Goal: Transaction & Acquisition: Purchase product/service

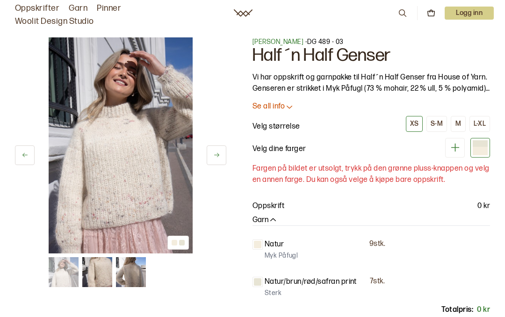
click at [481, 8] on p "Logg inn" at bounding box center [469, 13] width 49 height 13
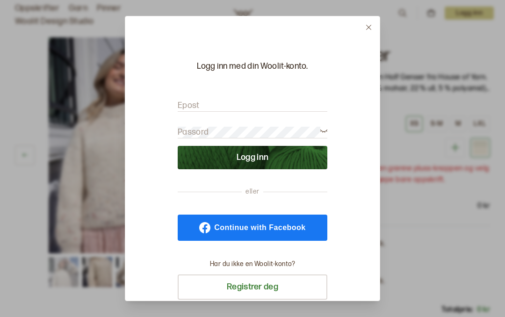
click at [370, 25] on icon at bounding box center [368, 27] width 7 height 7
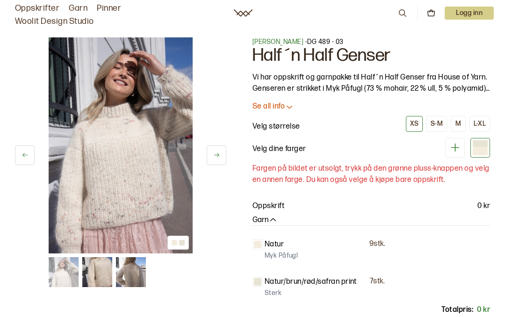
click at [401, 8] on icon at bounding box center [403, 13] width 10 height 10
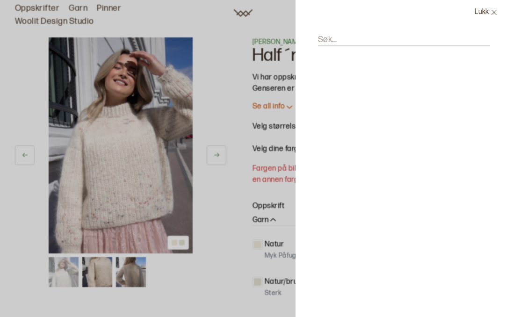
click at [448, 62] on div at bounding box center [400, 57] width 172 height 15
click at [504, 11] on button "Lukk" at bounding box center [486, 12] width 38 height 25
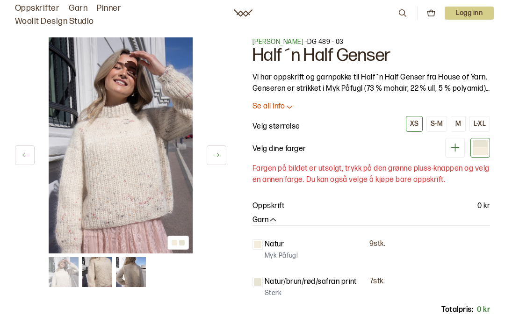
click at [492, 12] on p "Logg inn" at bounding box center [469, 13] width 49 height 13
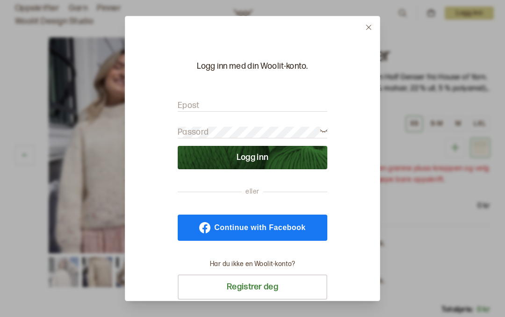
click at [371, 27] on icon at bounding box center [368, 27] width 7 height 7
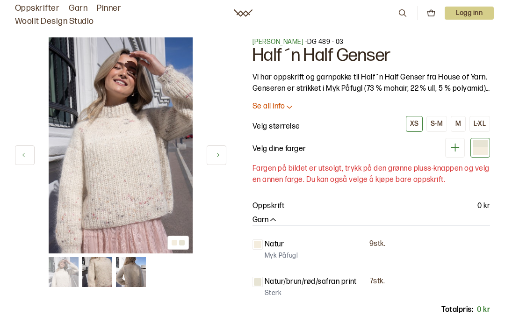
click at [54, 7] on link "Oppskrifter" at bounding box center [37, 8] width 44 height 13
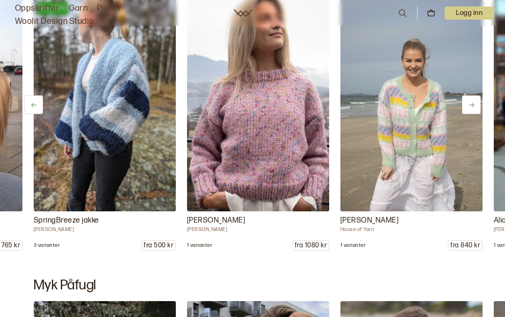
scroll to position [0, 1842]
click at [284, 134] on img at bounding box center [258, 104] width 142 height 213
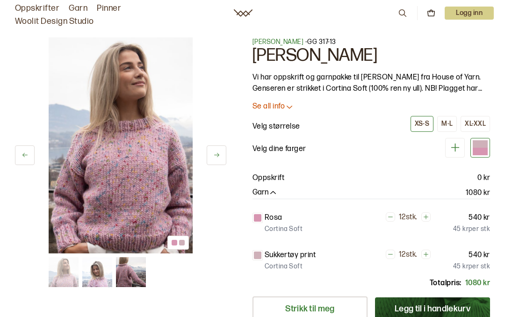
click at [288, 108] on icon at bounding box center [289, 106] width 9 height 9
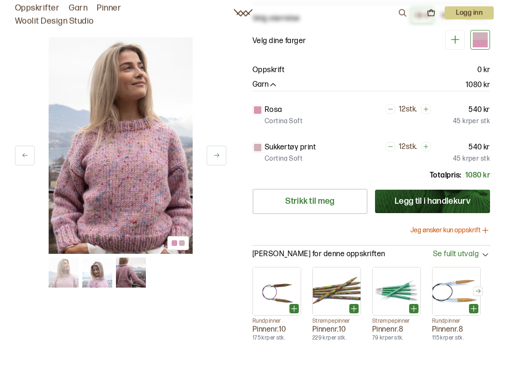
scroll to position [322, 0]
click at [286, 80] on div "Garn 1080 kr" at bounding box center [372, 85] width 238 height 11
click at [274, 80] on icon "button" at bounding box center [273, 84] width 9 height 9
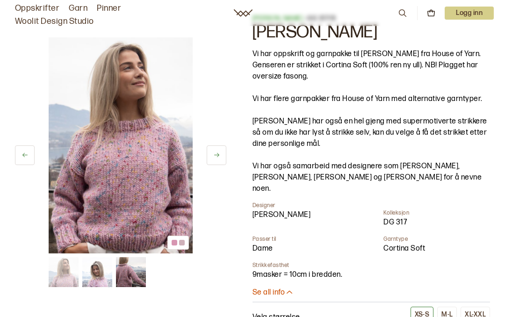
scroll to position [0, 0]
